Goal: Task Accomplishment & Management: Complete application form

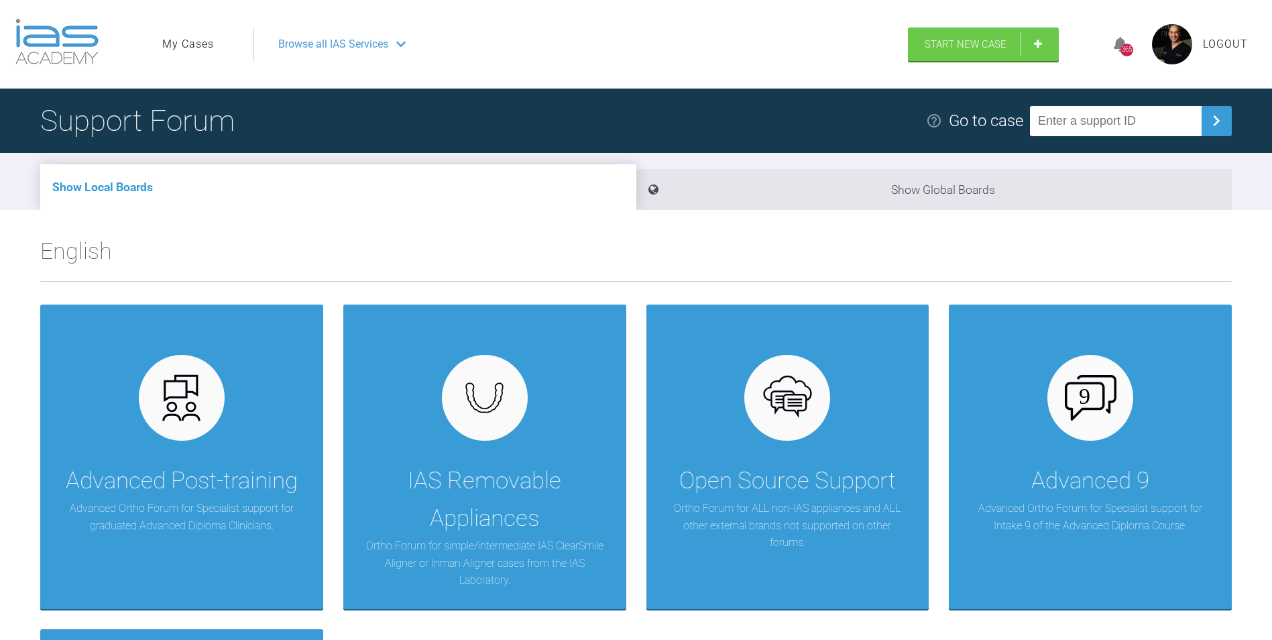
click at [208, 41] on link "My Cases" at bounding box center [188, 44] width 52 height 17
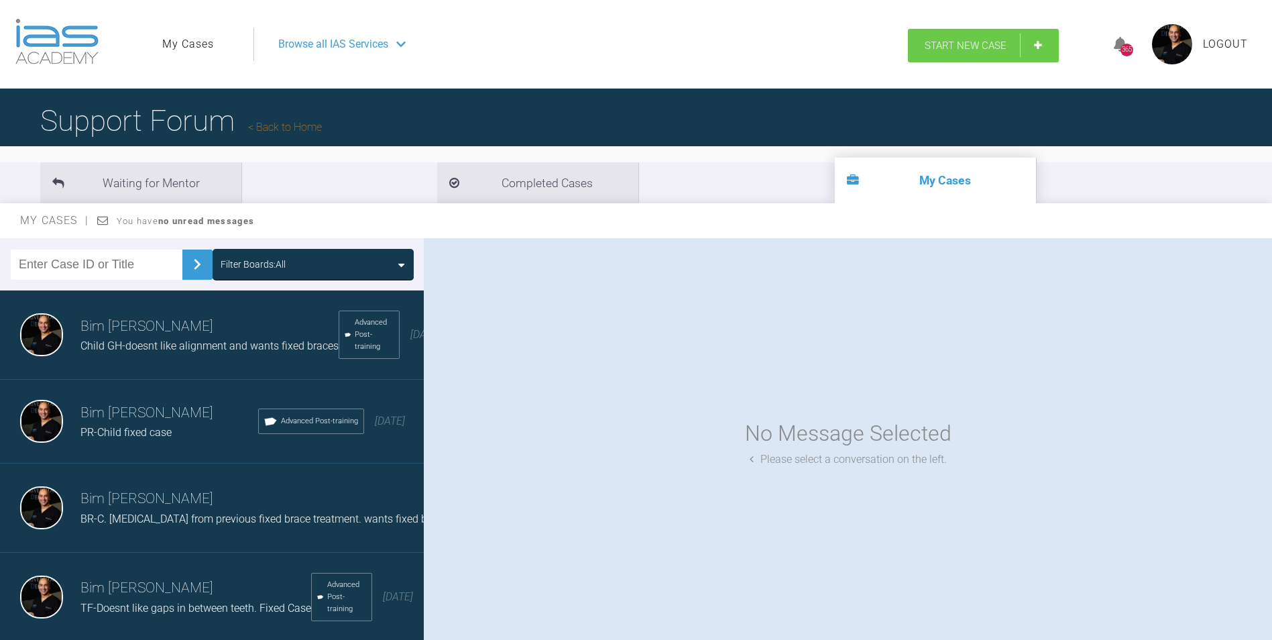
click at [963, 42] on span "Start New Case" at bounding box center [966, 46] width 82 height 12
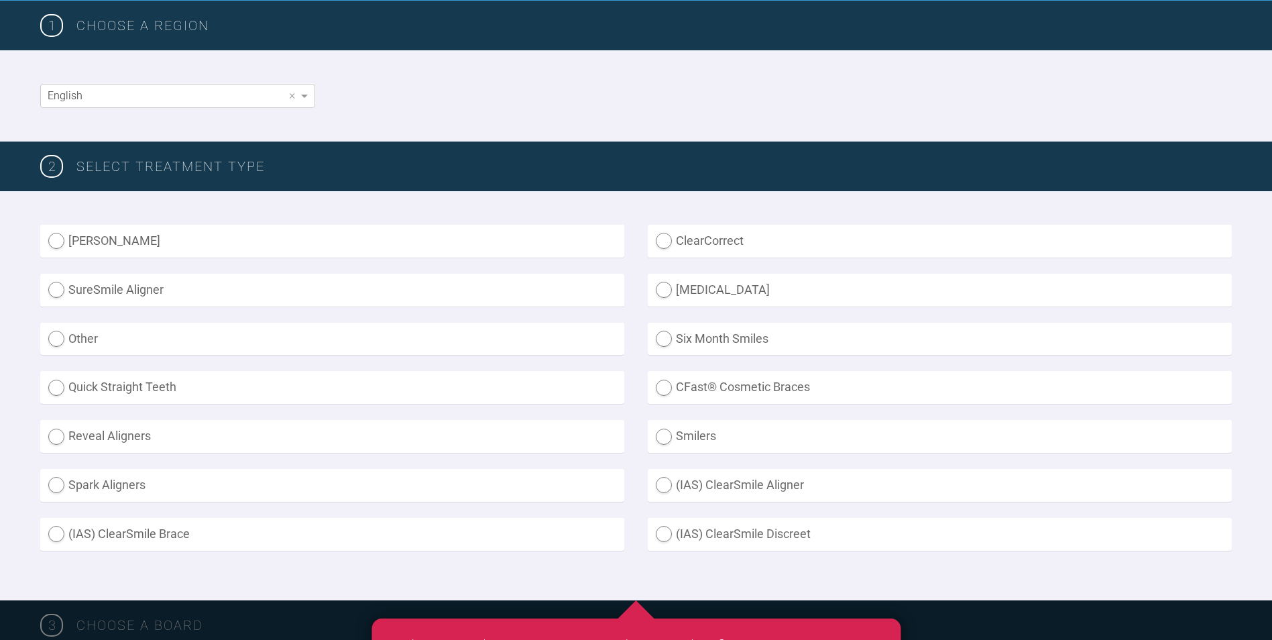
scroll to position [335, 0]
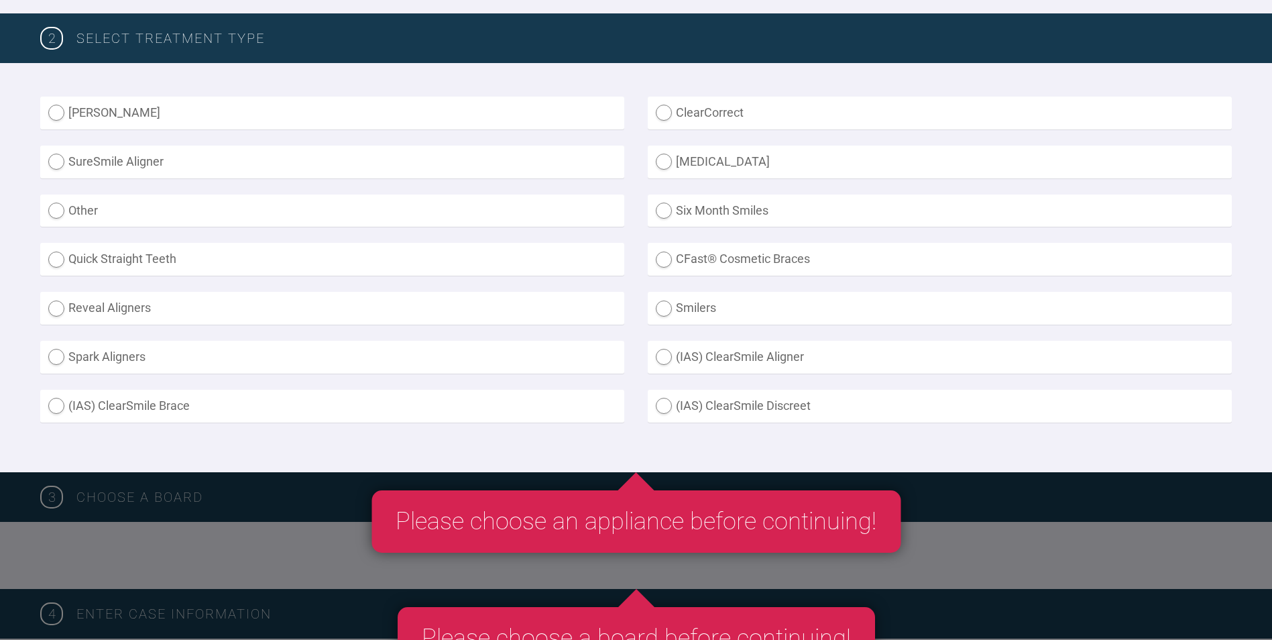
click at [60, 209] on label "Other" at bounding box center [332, 211] width 584 height 33
radio input "true"
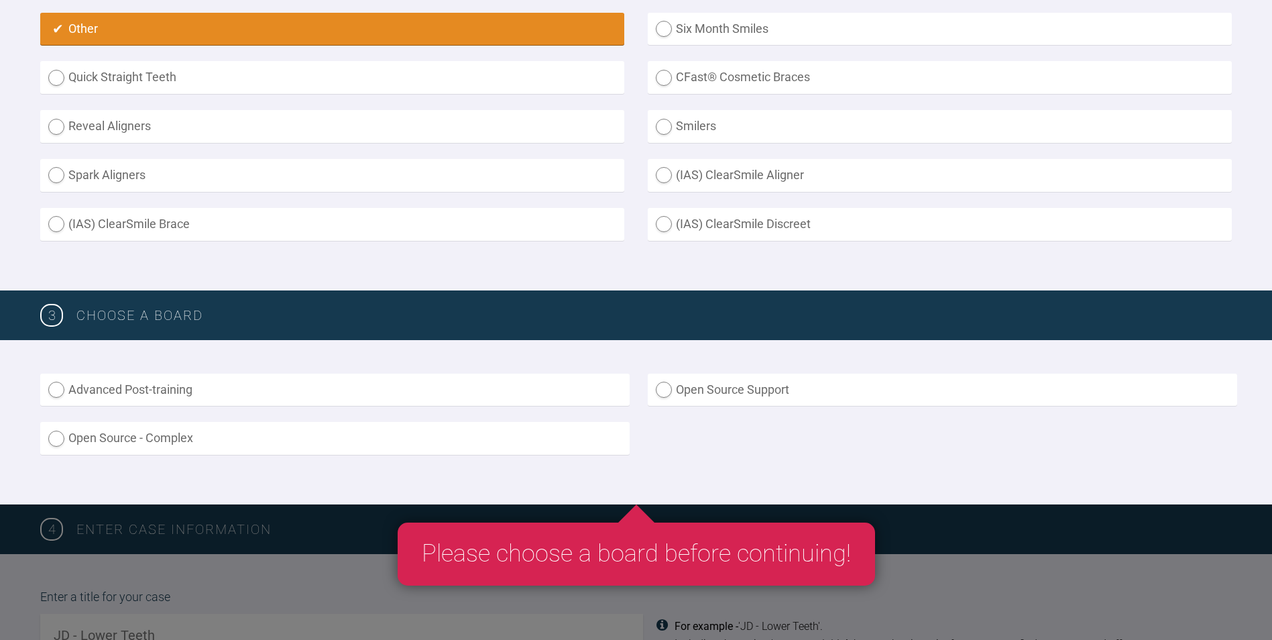
scroll to position [738, 0]
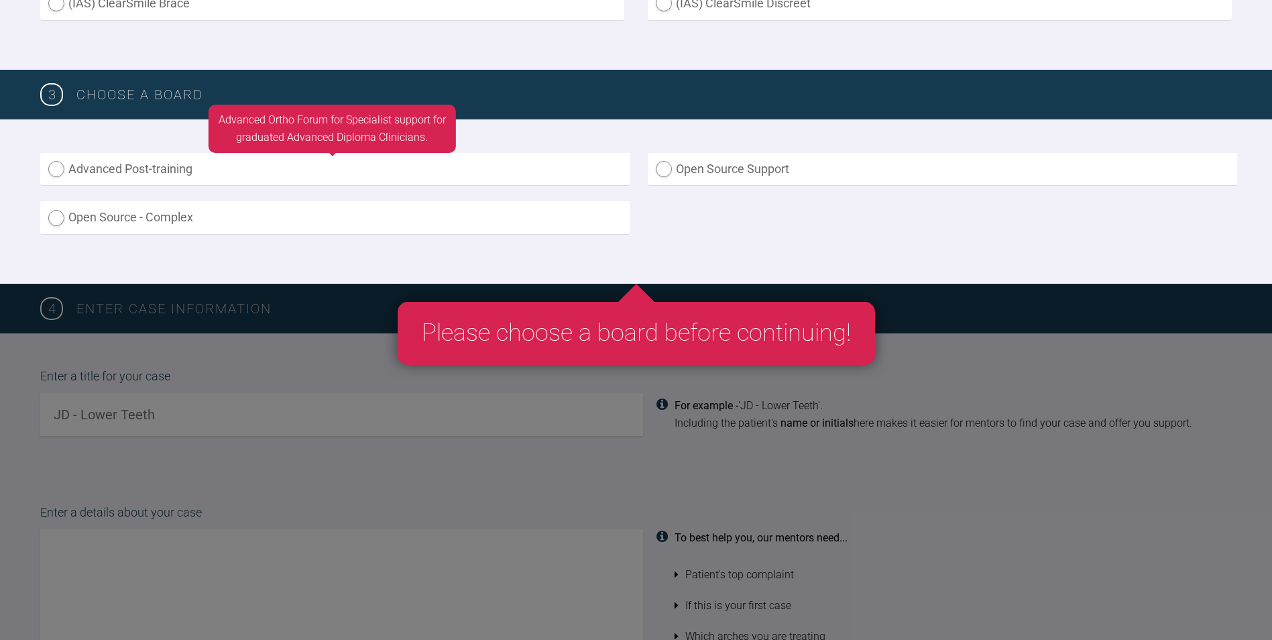
click at [66, 167] on label "Advanced Post-training" at bounding box center [335, 169] width 590 height 33
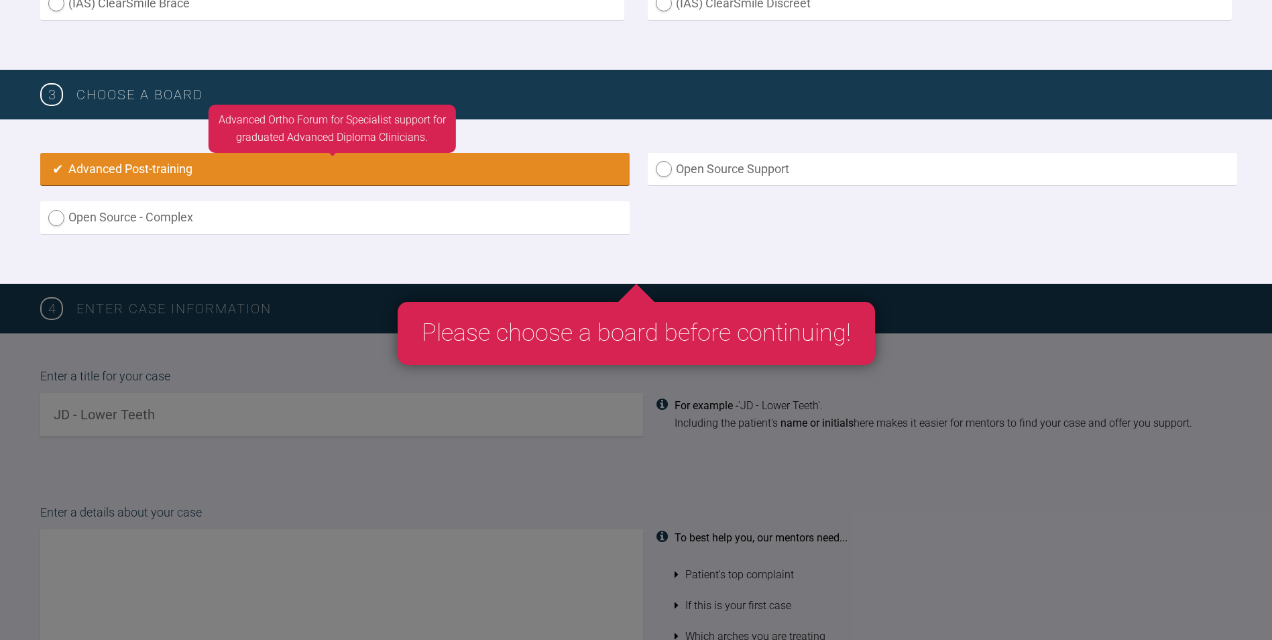
radio input "true"
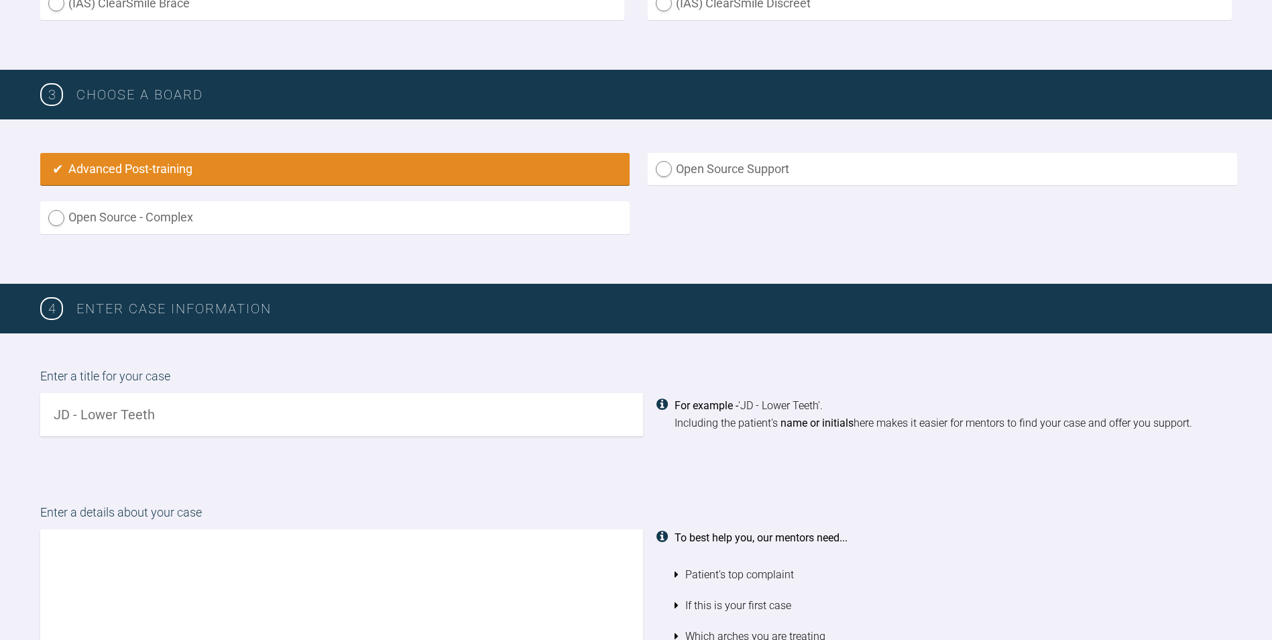
scroll to position [893, 0]
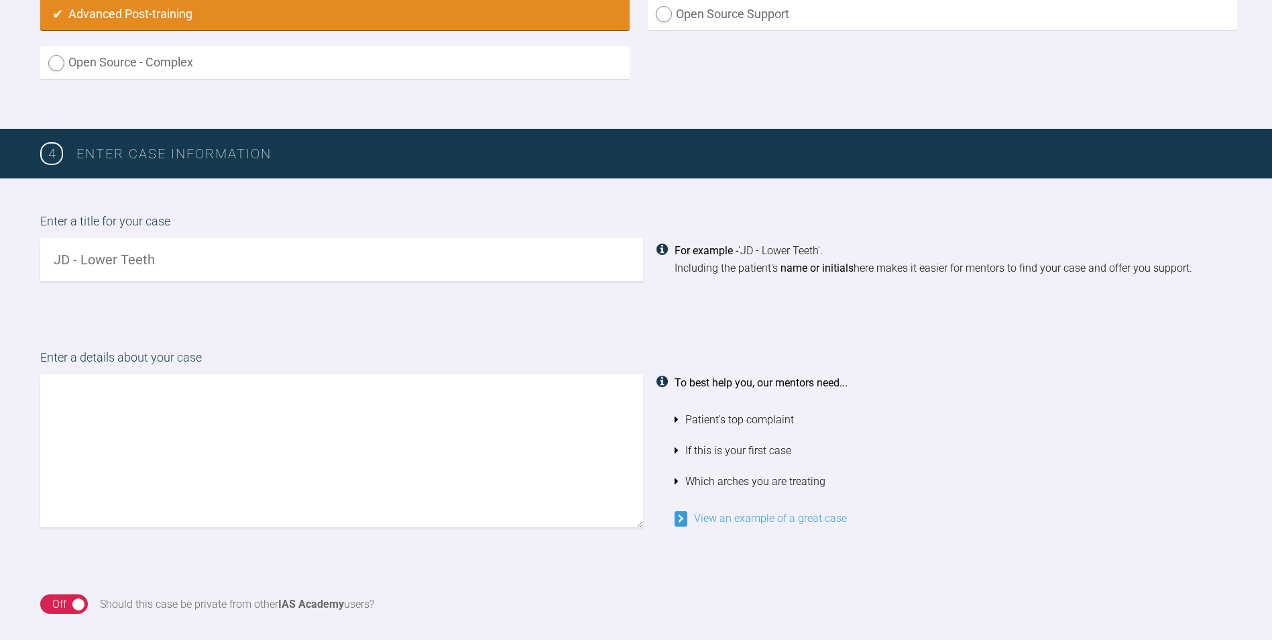
click at [188, 266] on input "text" at bounding box center [341, 259] width 603 height 43
type input "HC-Child Ortho. Wants fixed braces"
click at [179, 443] on textarea at bounding box center [341, 450] width 603 height 153
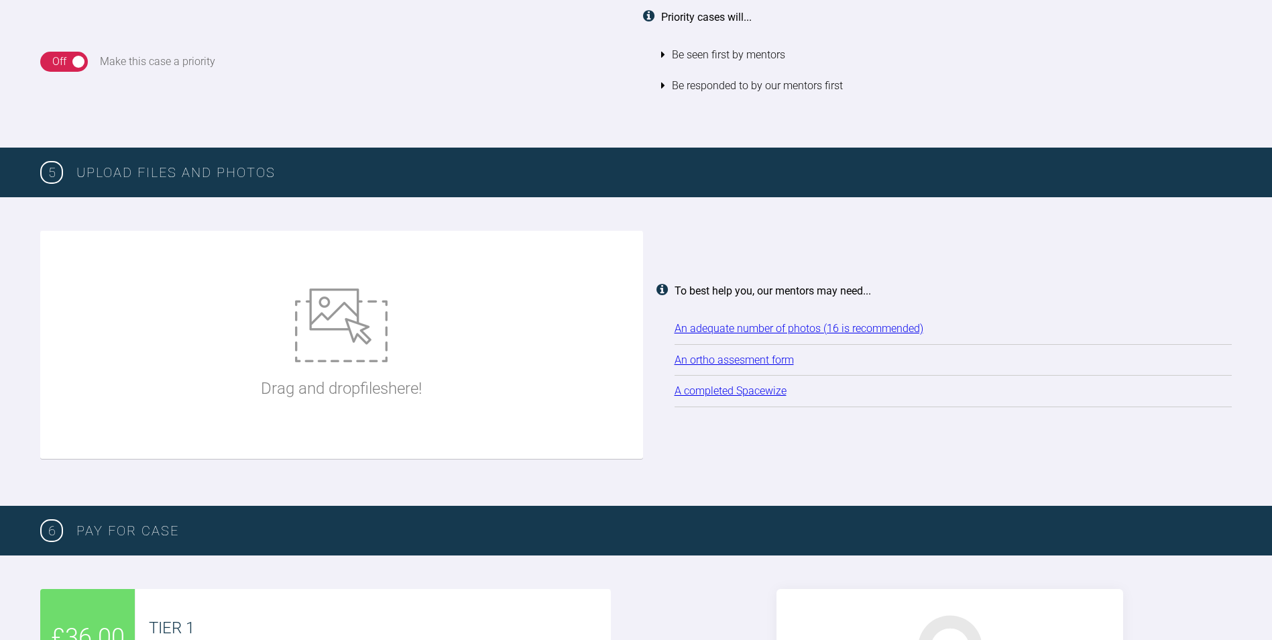
scroll to position [1631, 0]
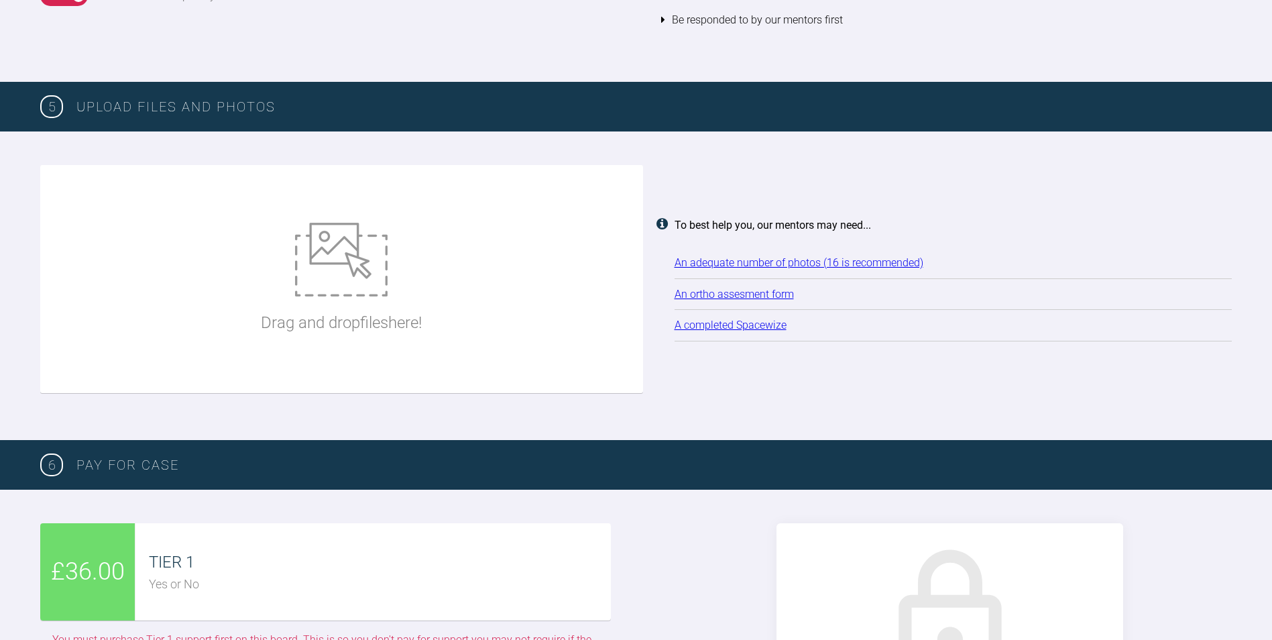
type textarea "[PERSON_NAME] See ADP, Photos and xrays Bim"
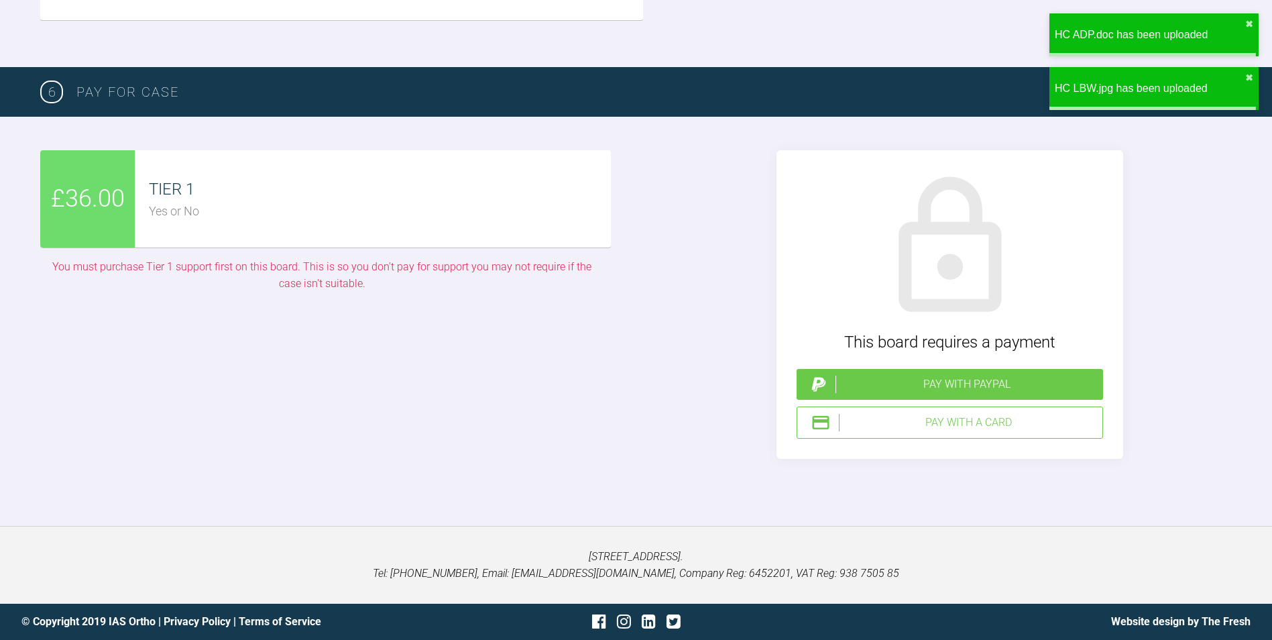
scroll to position [3693, 0]
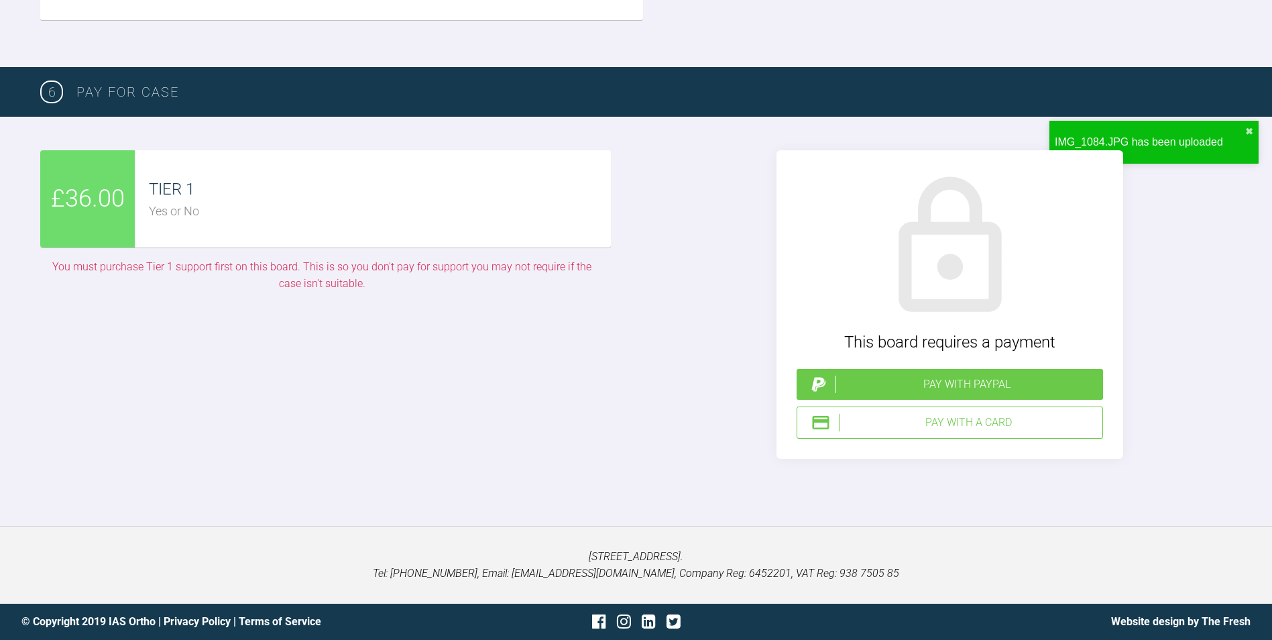
click at [971, 420] on div "Pay with a Card" at bounding box center [968, 422] width 258 height 17
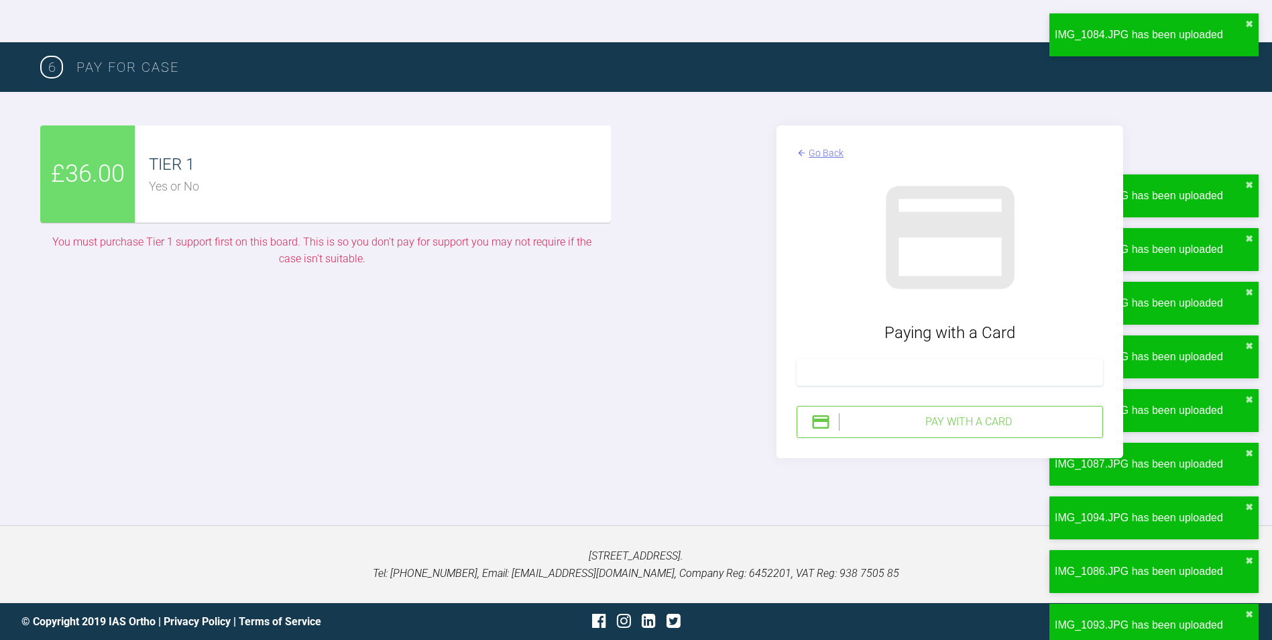
scroll to position [3559, 0]
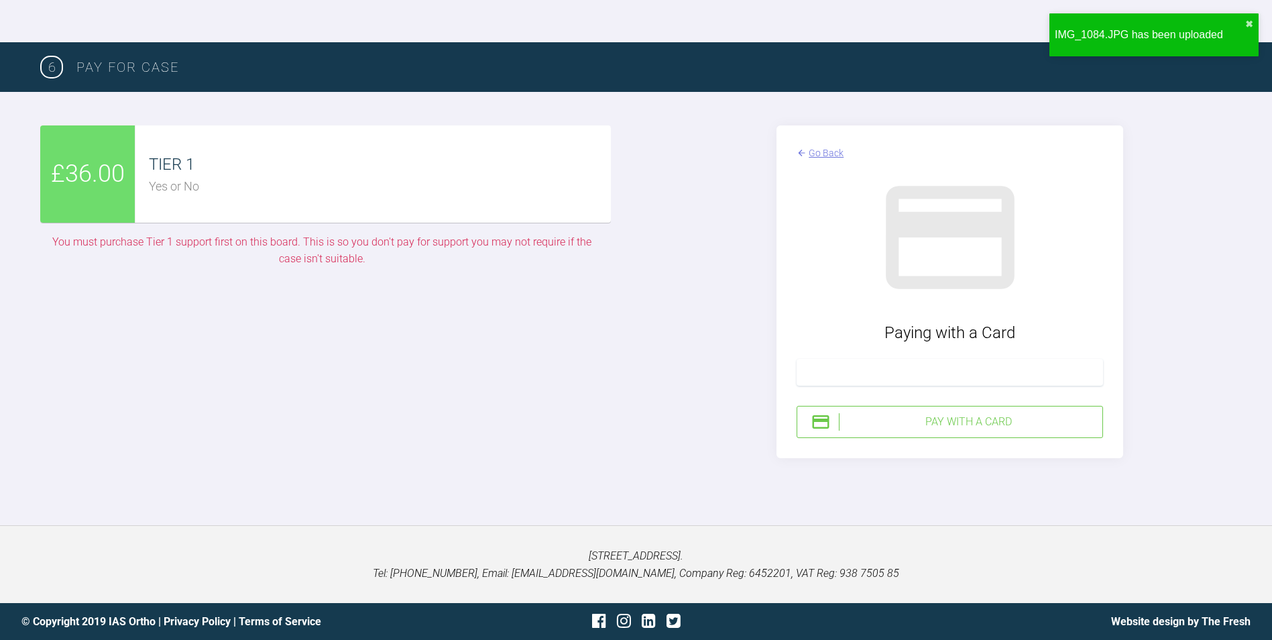
click at [934, 416] on div "Pay with a Card" at bounding box center [968, 421] width 258 height 17
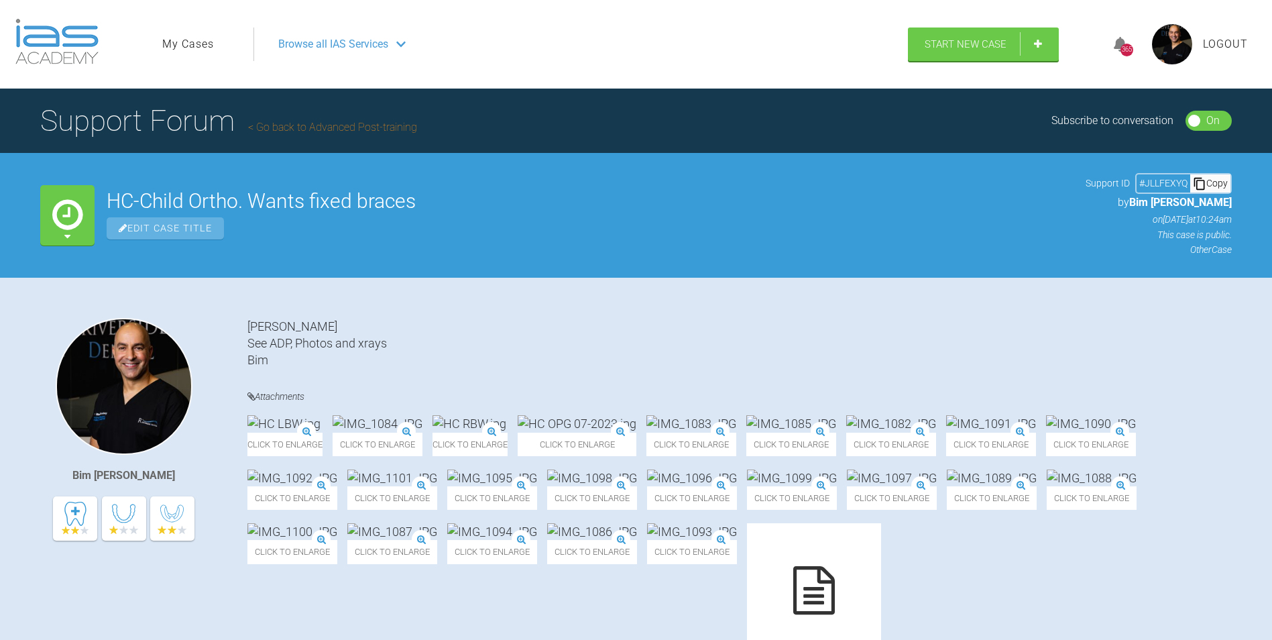
click at [195, 51] on link "My Cases" at bounding box center [188, 44] width 52 height 17
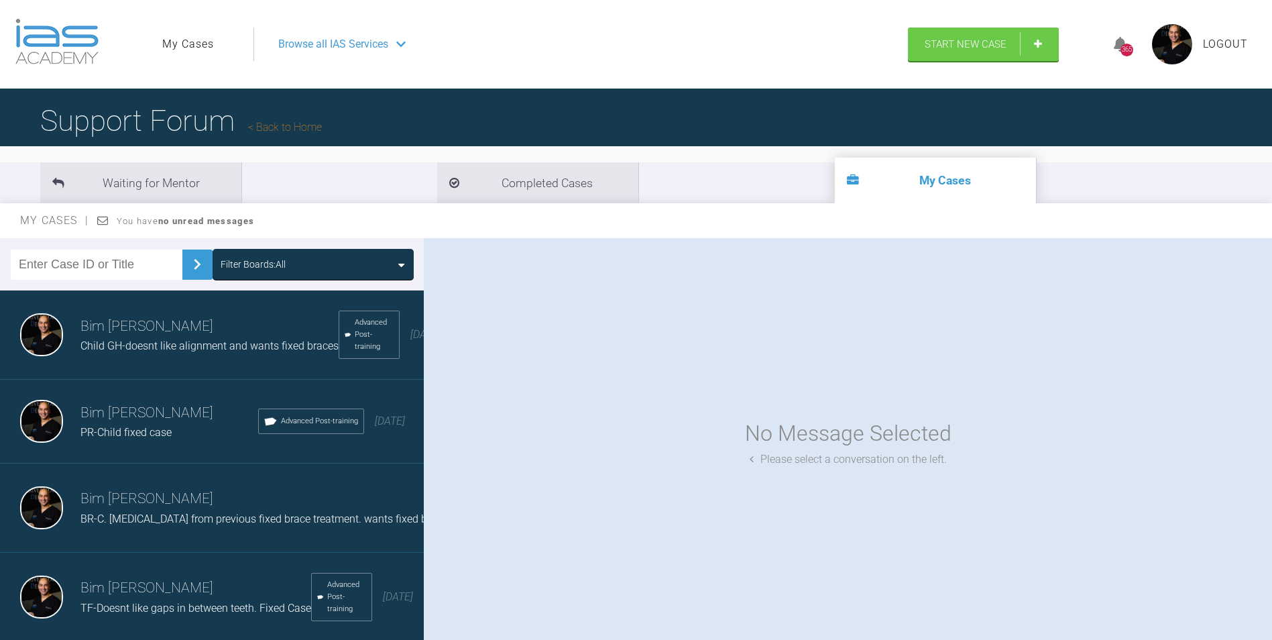
click at [1227, 39] on span "Logout" at bounding box center [1225, 44] width 45 height 17
